Goal: Transaction & Acquisition: Purchase product/service

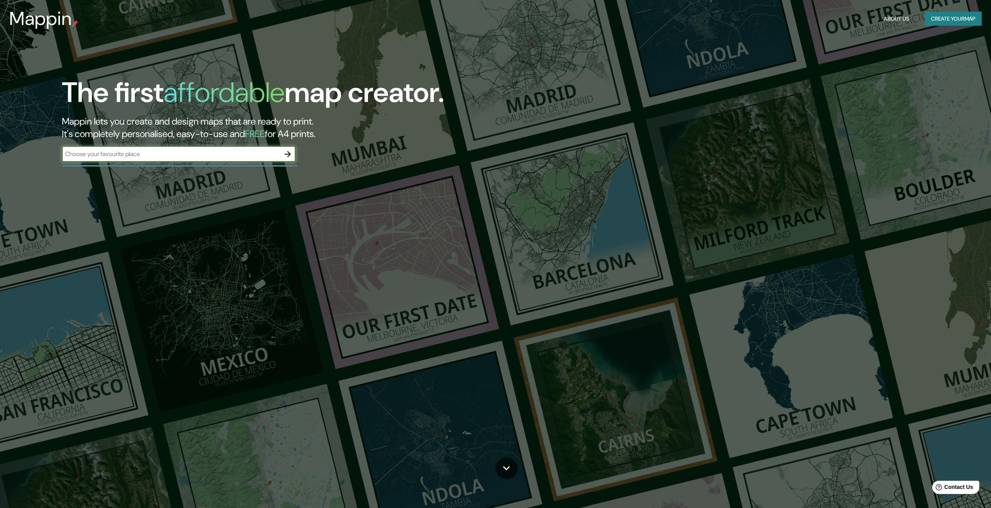
click at [287, 150] on icon "button" at bounding box center [287, 154] width 9 height 9
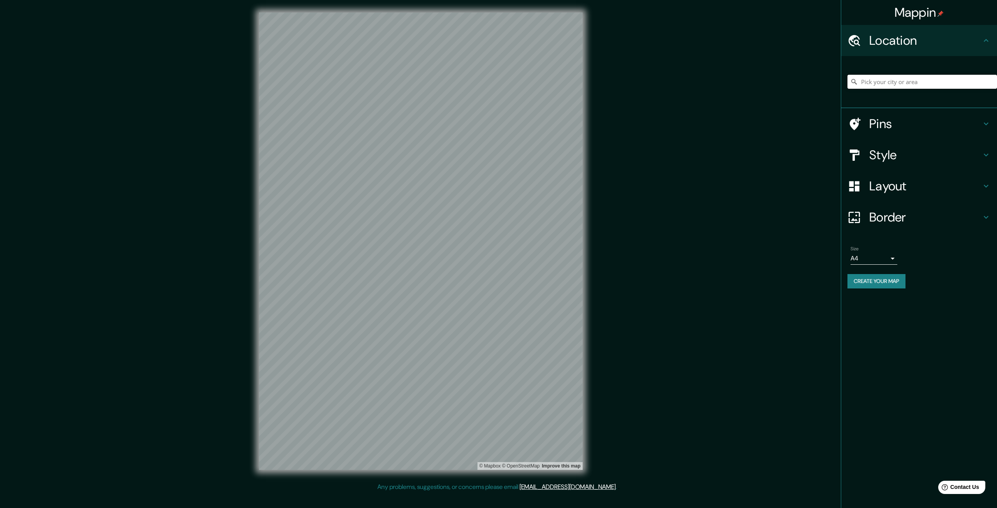
click at [926, 88] on input "Pick your city or area" at bounding box center [922, 82] width 150 height 14
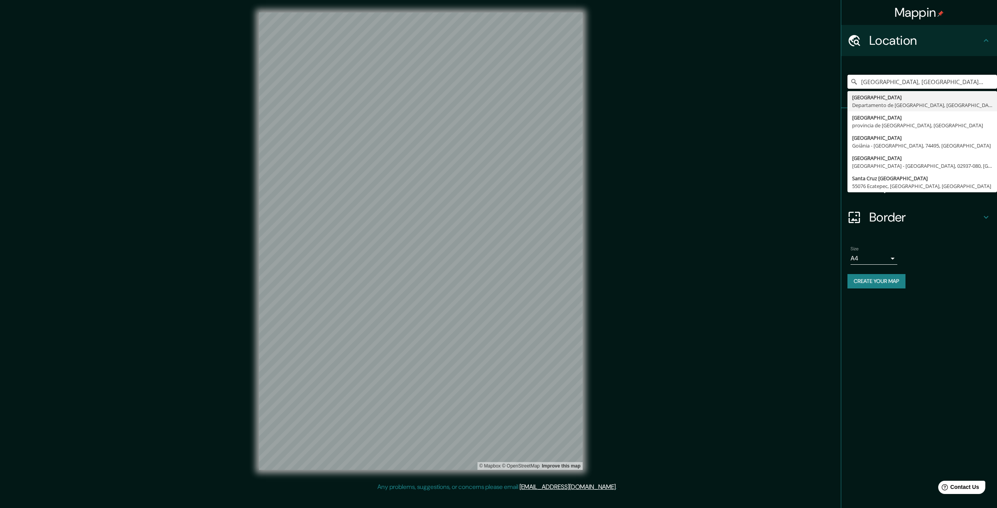
type input "[GEOGRAPHIC_DATA], [GEOGRAPHIC_DATA], [GEOGRAPHIC_DATA]"
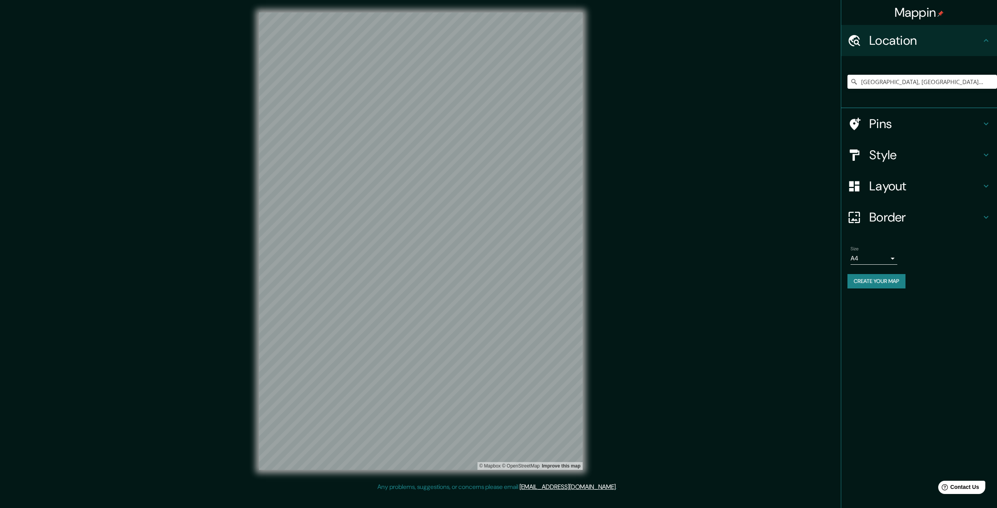
click at [893, 286] on button "Create your map" at bounding box center [876, 281] width 58 height 14
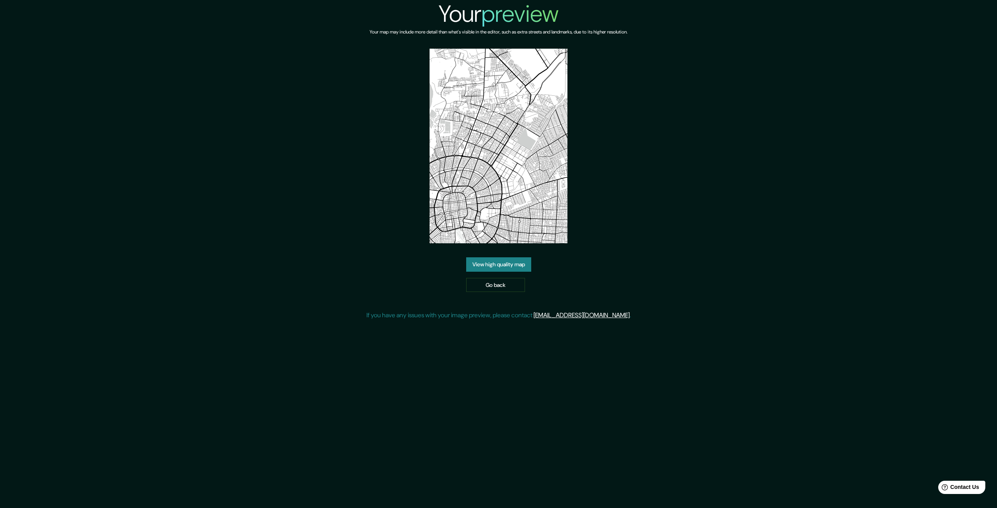
click at [514, 262] on link "View high quality map" at bounding box center [498, 264] width 65 height 14
